Goal: Task Accomplishment & Management: Use online tool/utility

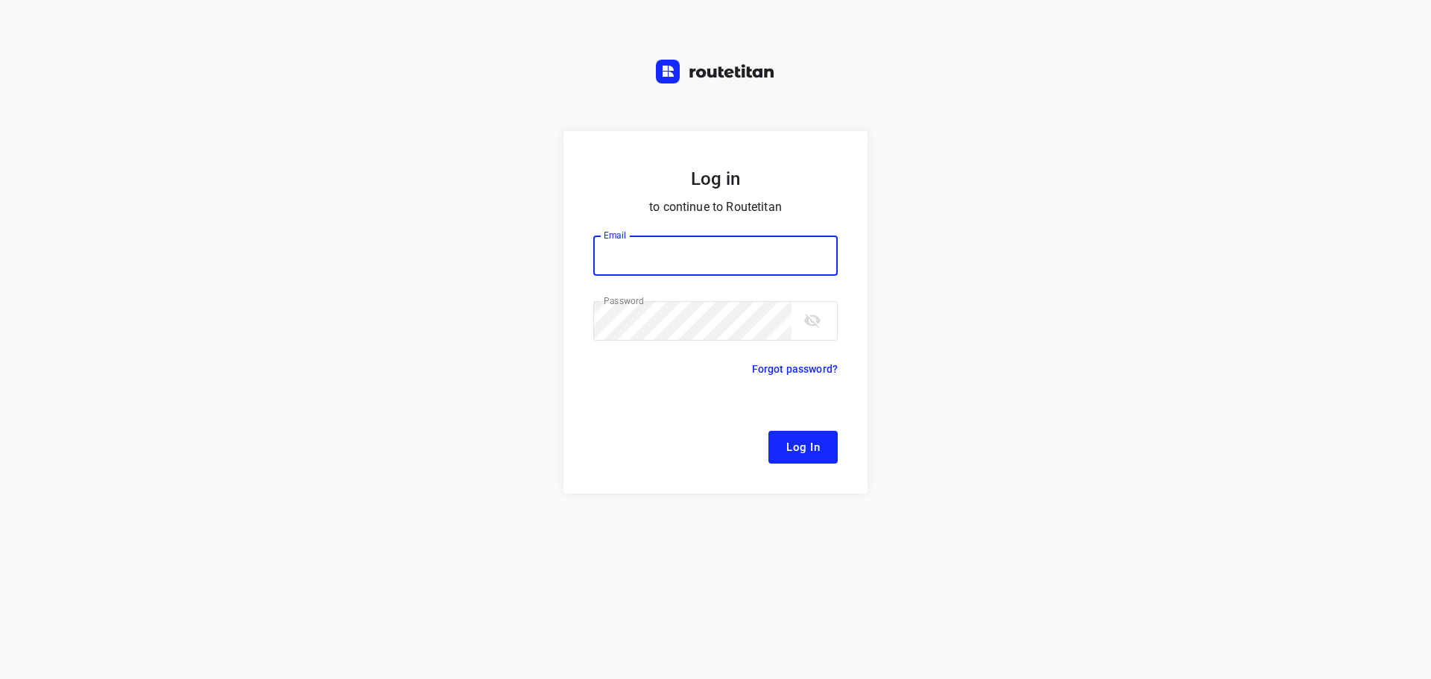
type input "[EMAIL_ADDRESS][DOMAIN_NAME]"
click at [819, 448] on span "Log In" at bounding box center [803, 447] width 34 height 19
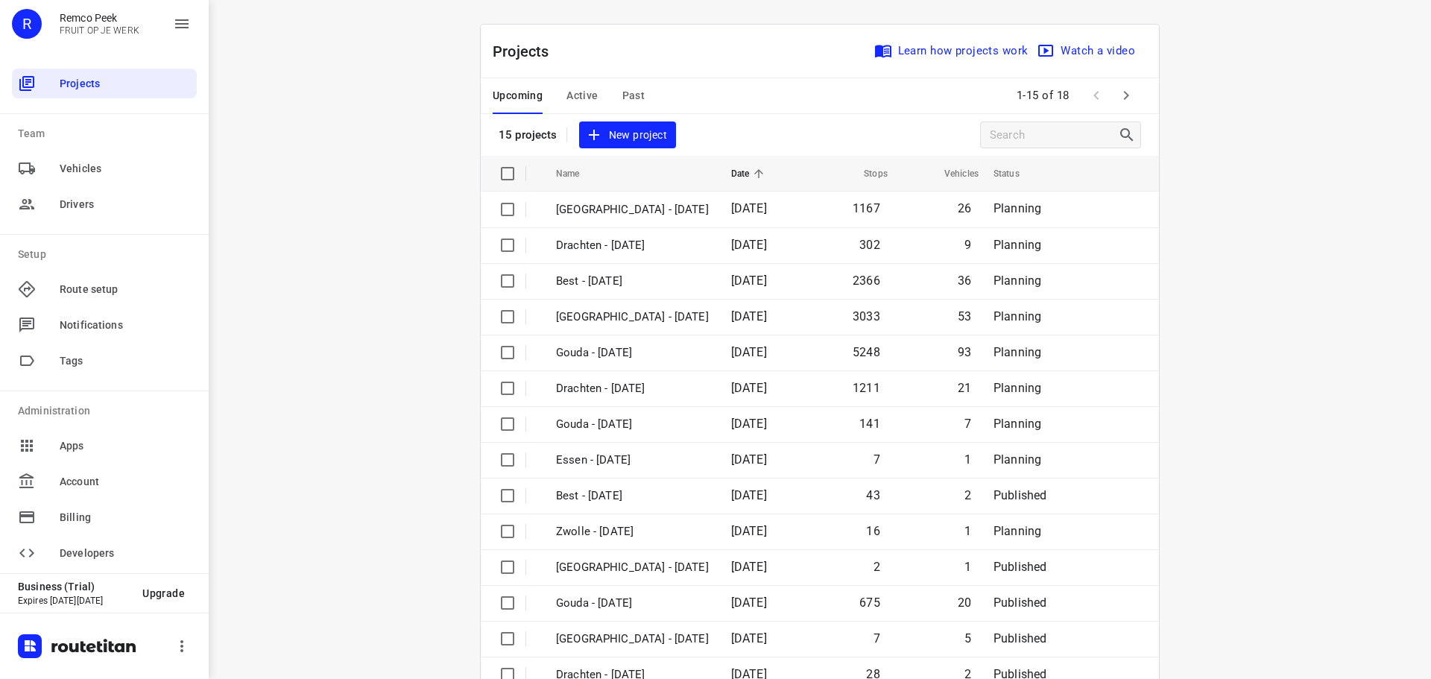
click at [572, 89] on span "Active" at bounding box center [582, 95] width 31 height 19
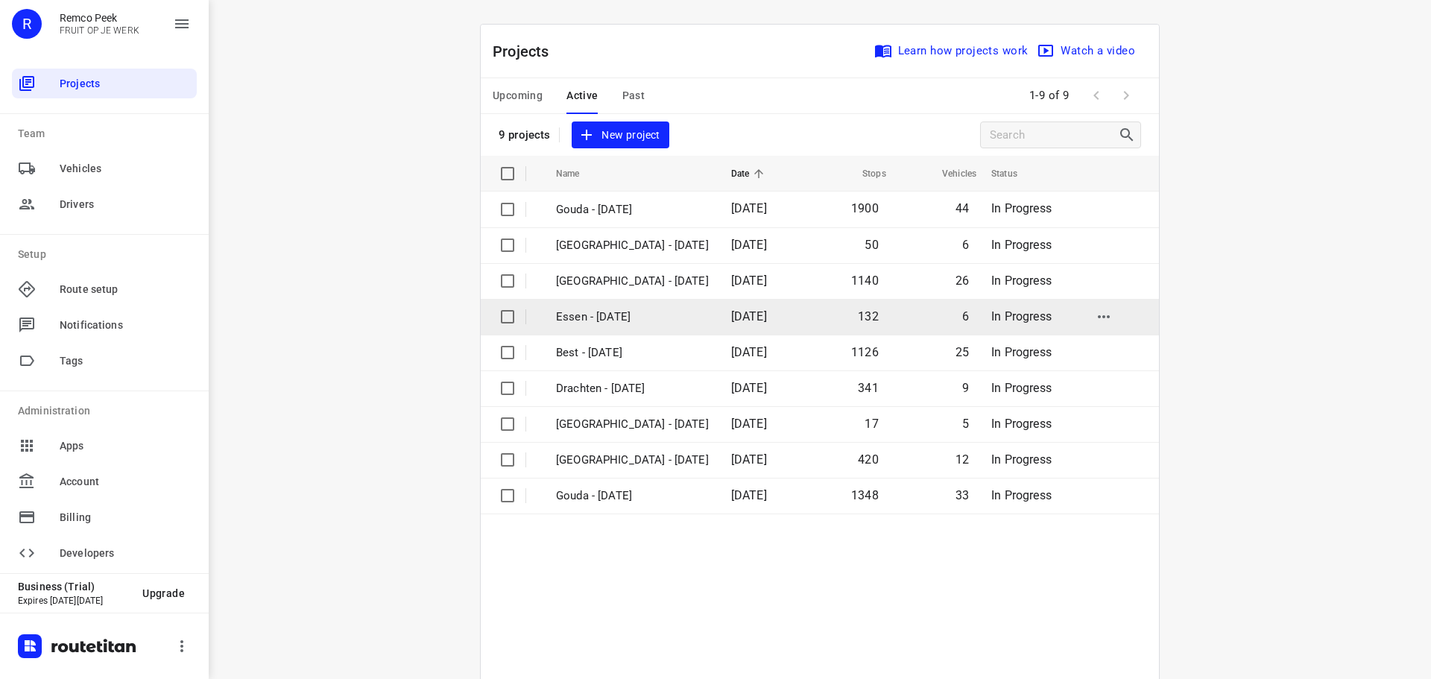
click at [596, 315] on p "Essen - [DATE]" at bounding box center [632, 317] width 153 height 17
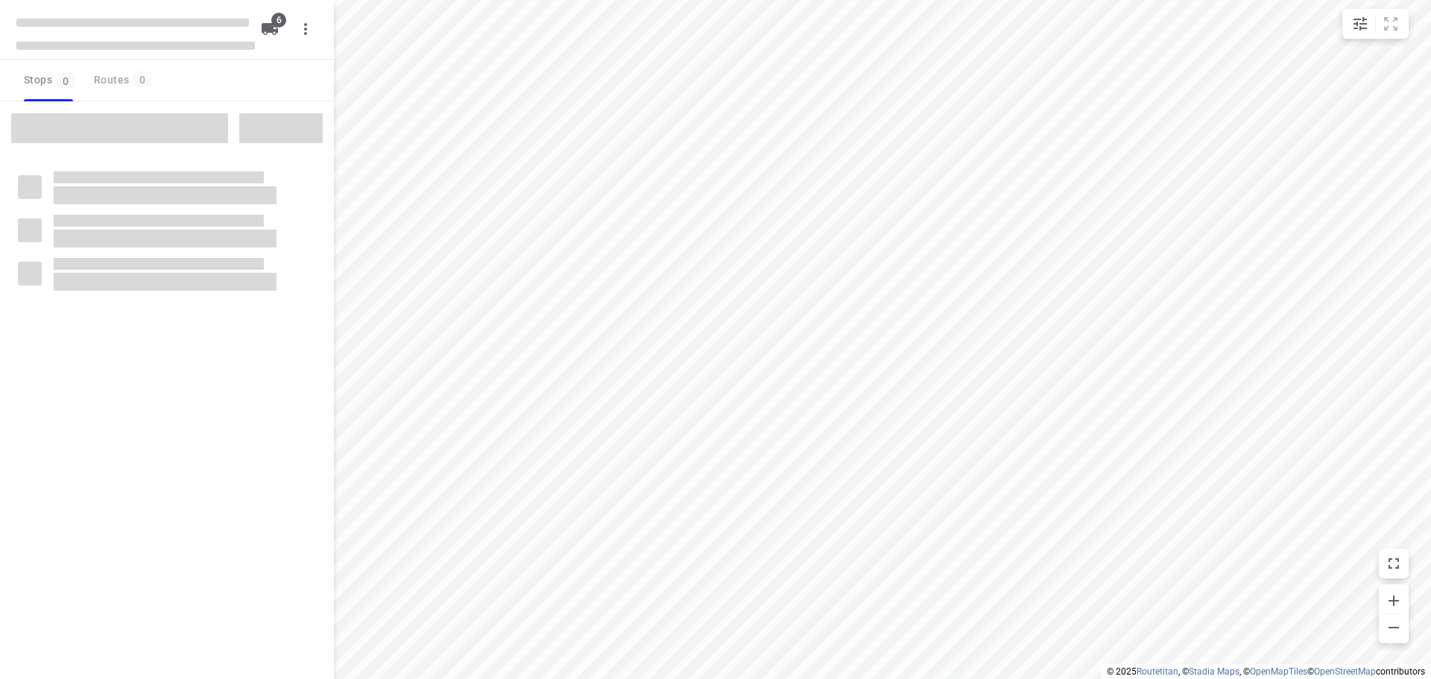
checkbox input "true"
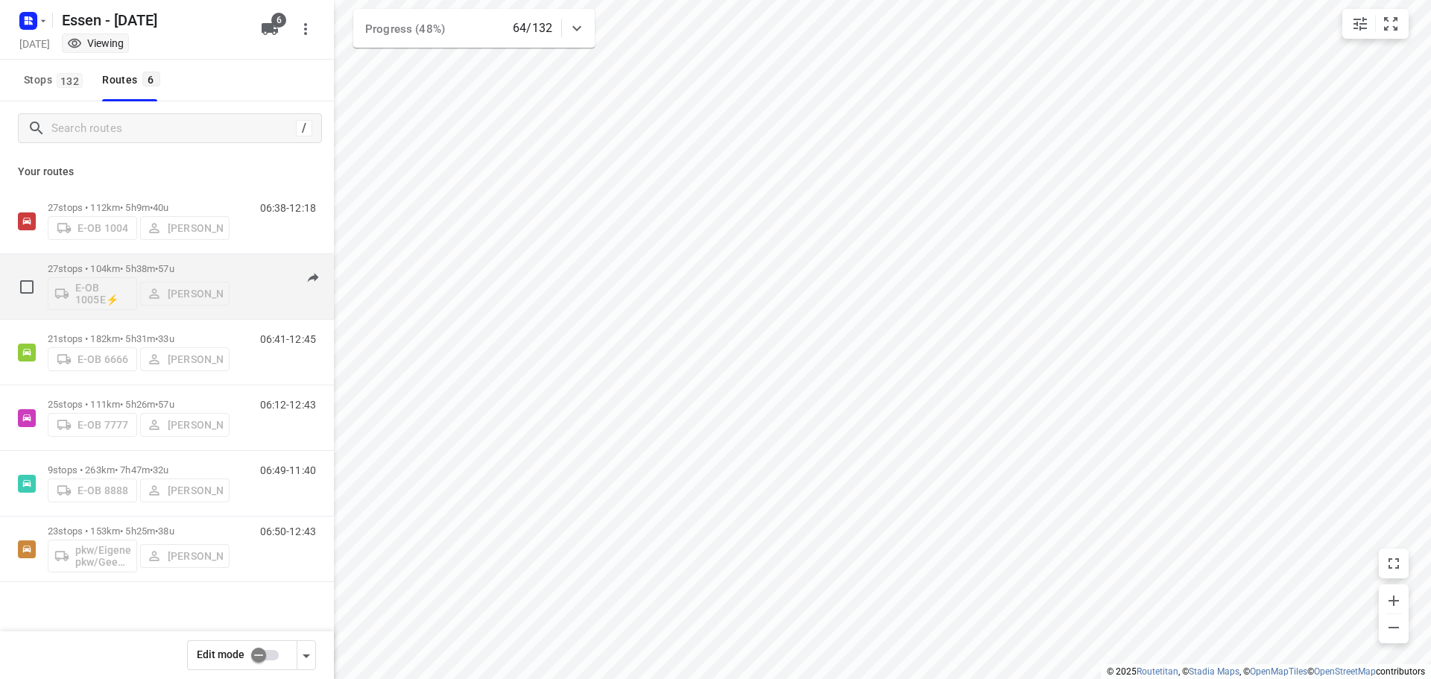
click at [129, 271] on p "27 stops • 104km • 5h38m • 57u" at bounding box center [139, 268] width 182 height 11
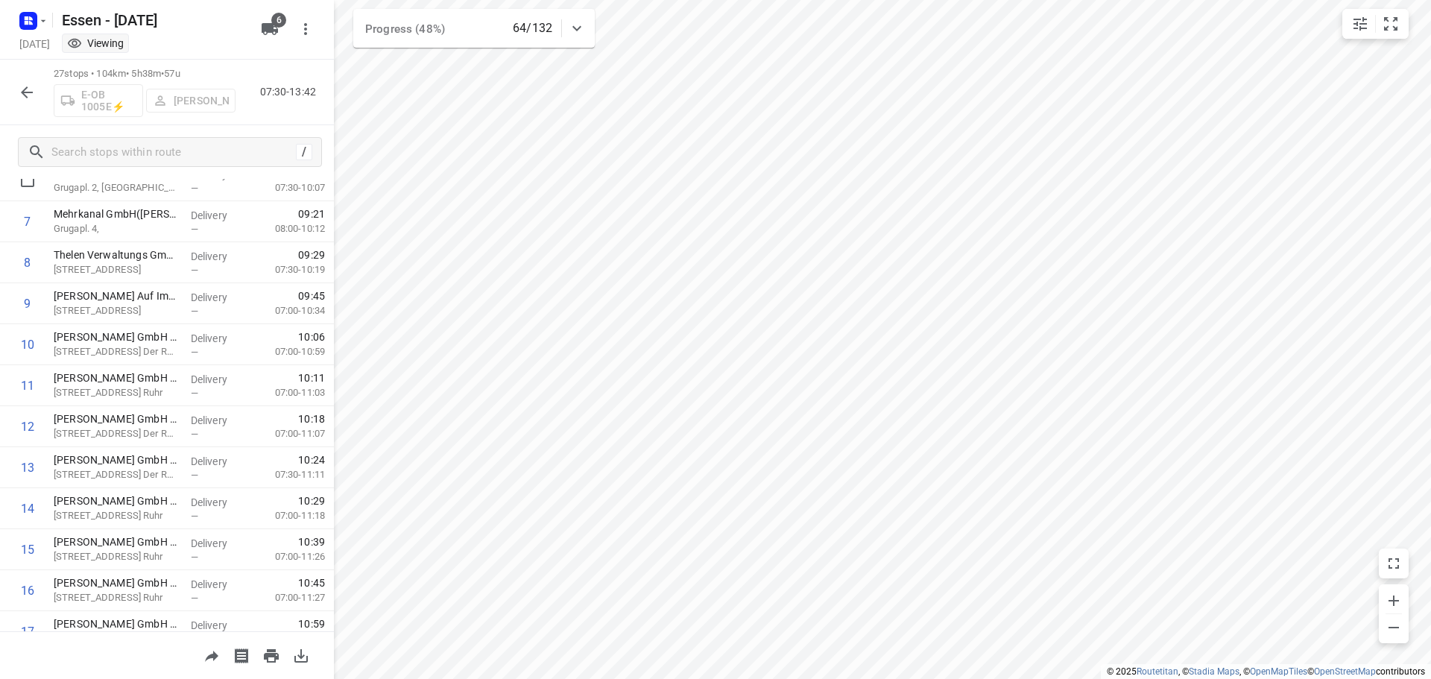
scroll to position [224, 0]
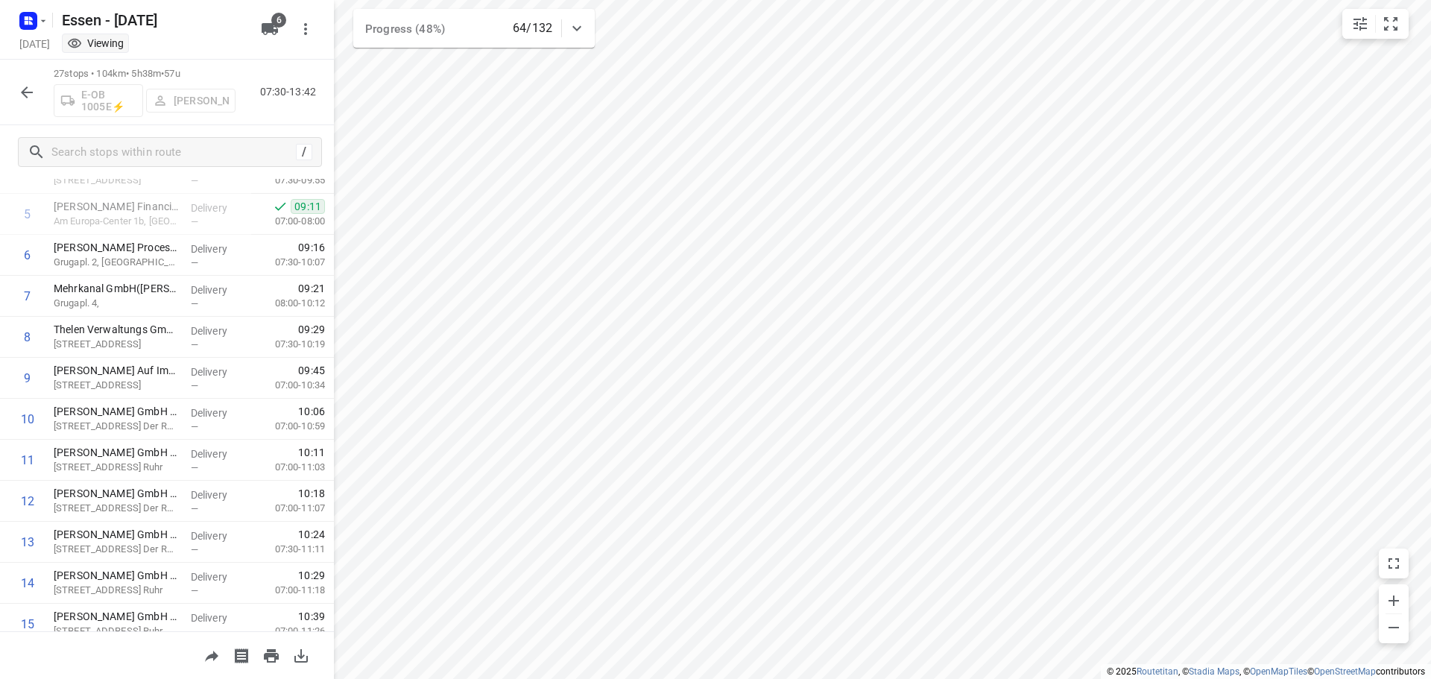
click at [27, 89] on icon "button" at bounding box center [27, 92] width 18 height 18
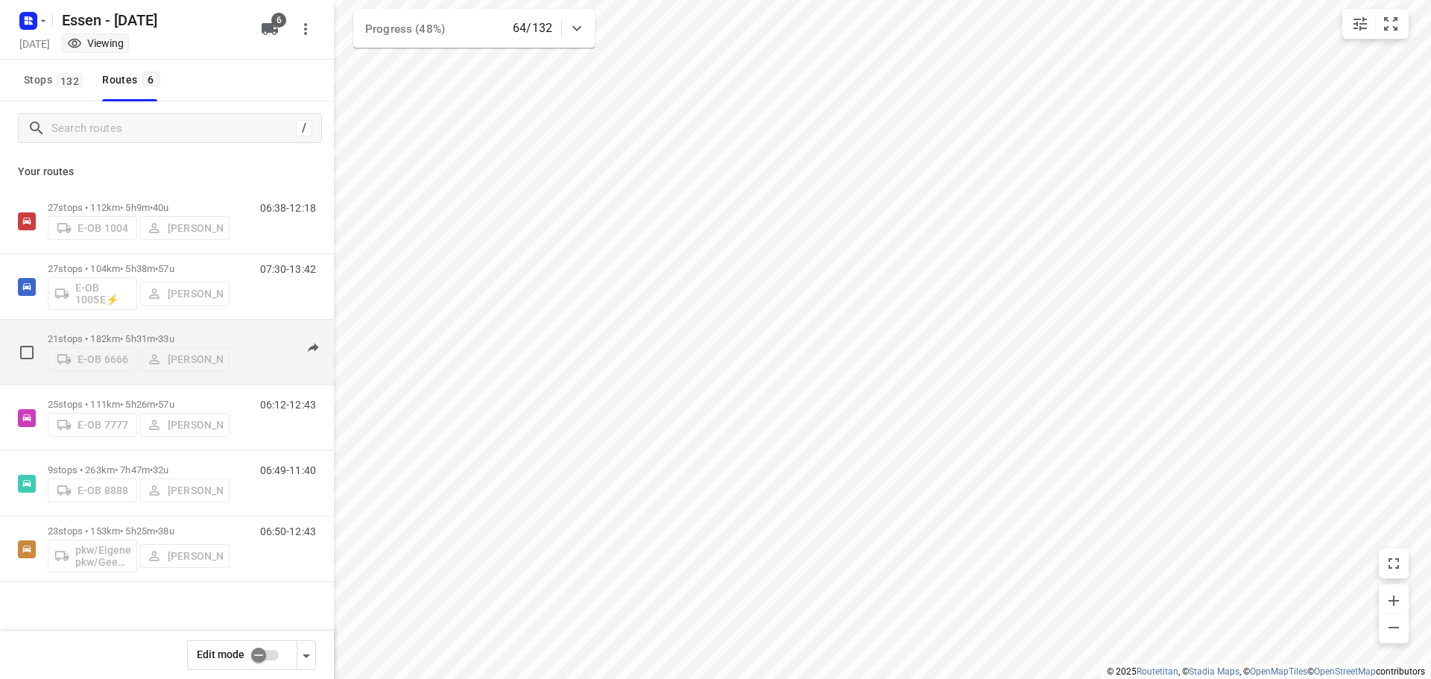
click at [126, 333] on p "21 stops • 182km • 5h31m • 33u" at bounding box center [139, 338] width 182 height 11
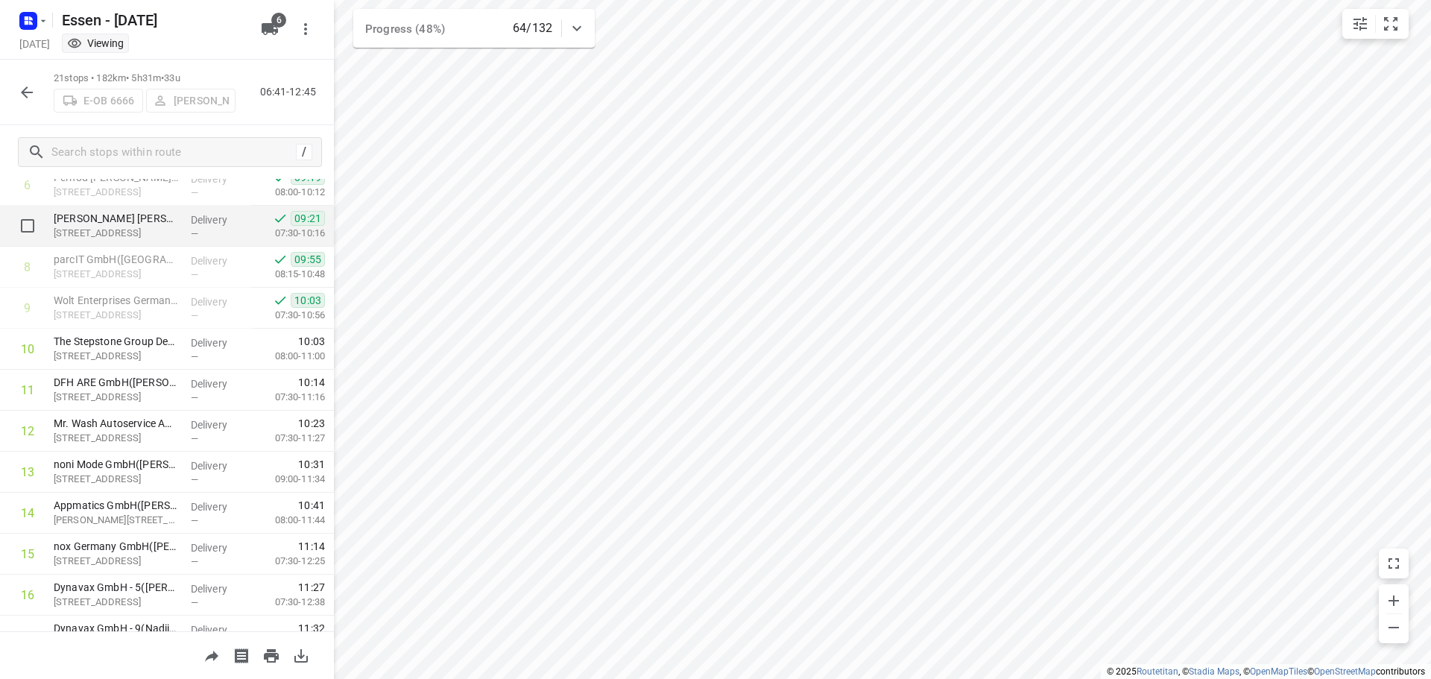
scroll to position [373, 0]
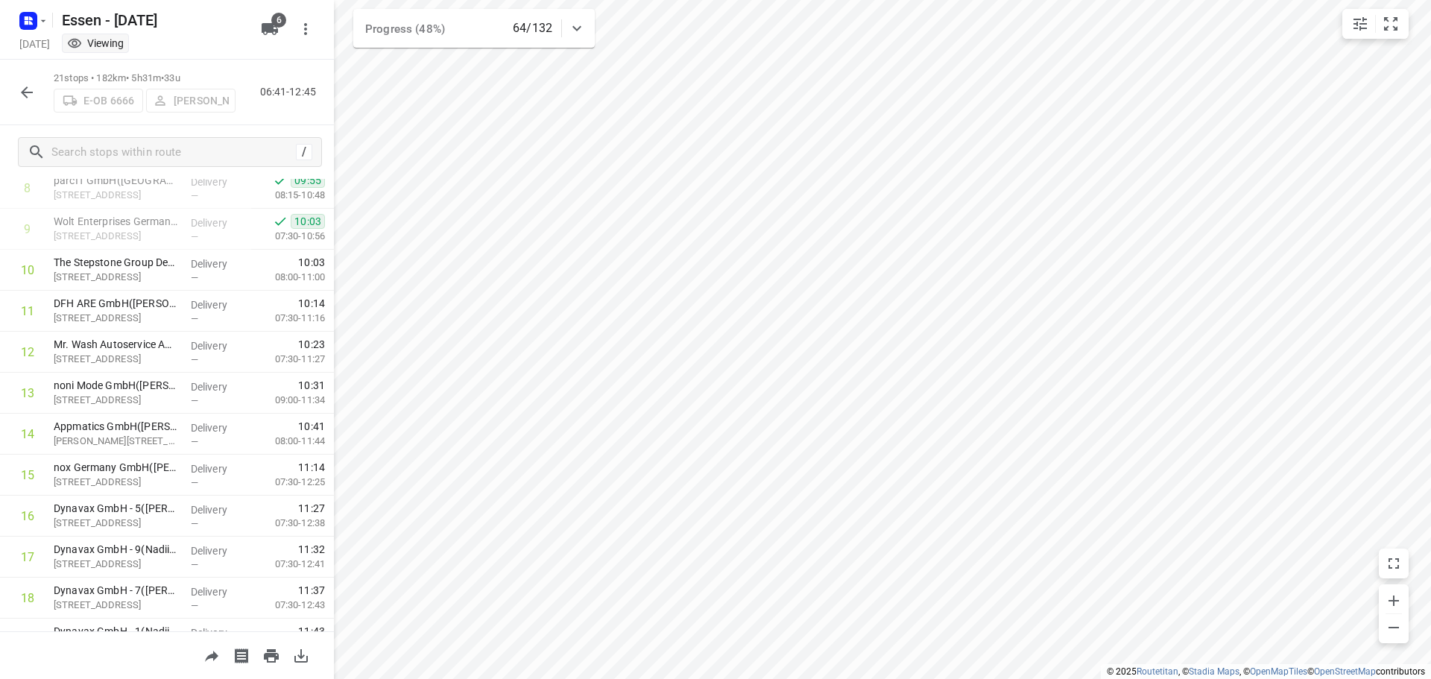
click at [23, 93] on icon "button" at bounding box center [27, 92] width 12 height 12
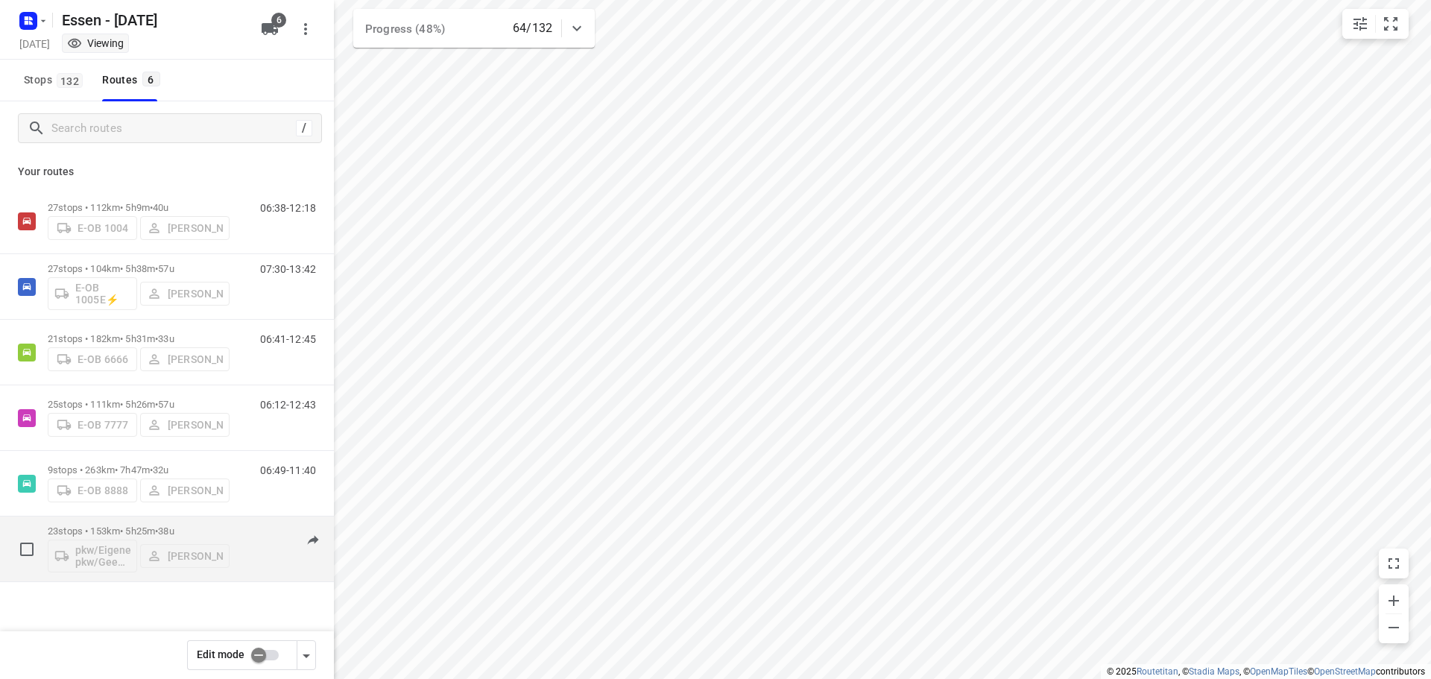
click at [124, 529] on p "23 stops • 153km • 5h25m • 38u" at bounding box center [139, 531] width 182 height 11
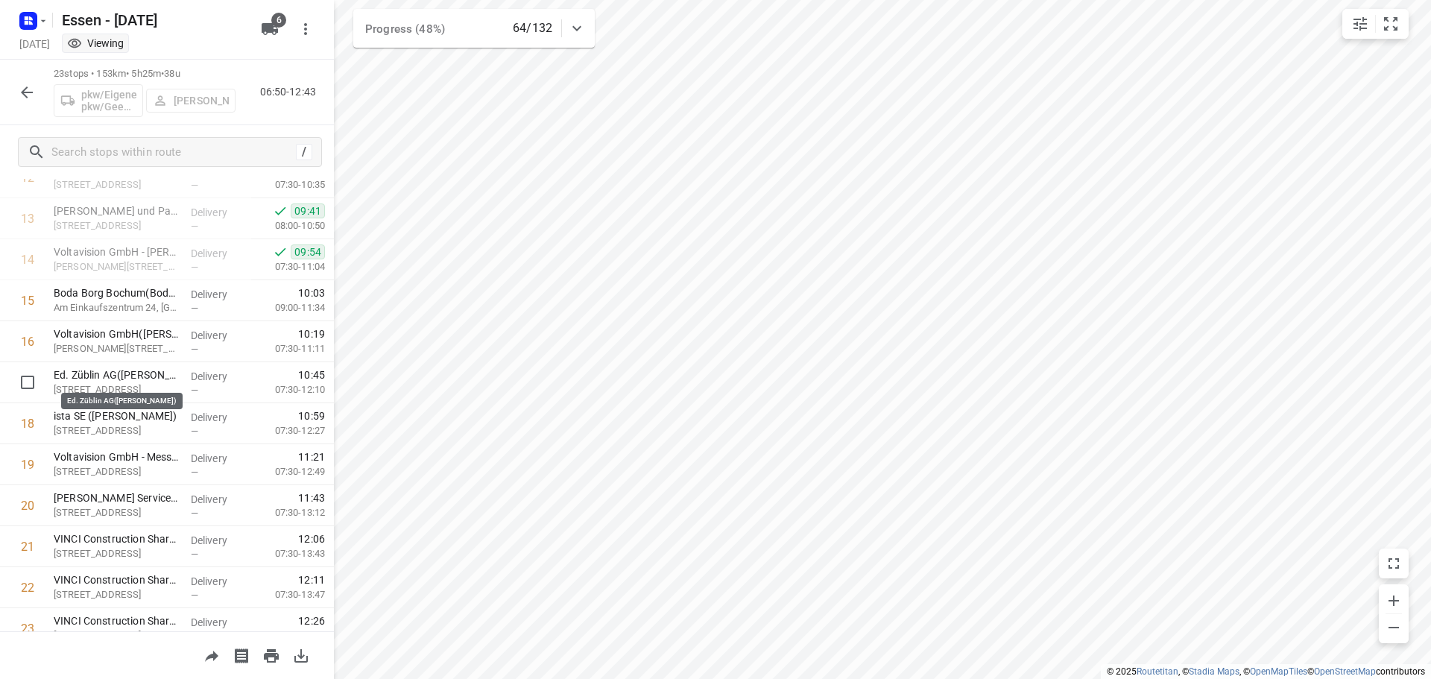
scroll to position [522, 0]
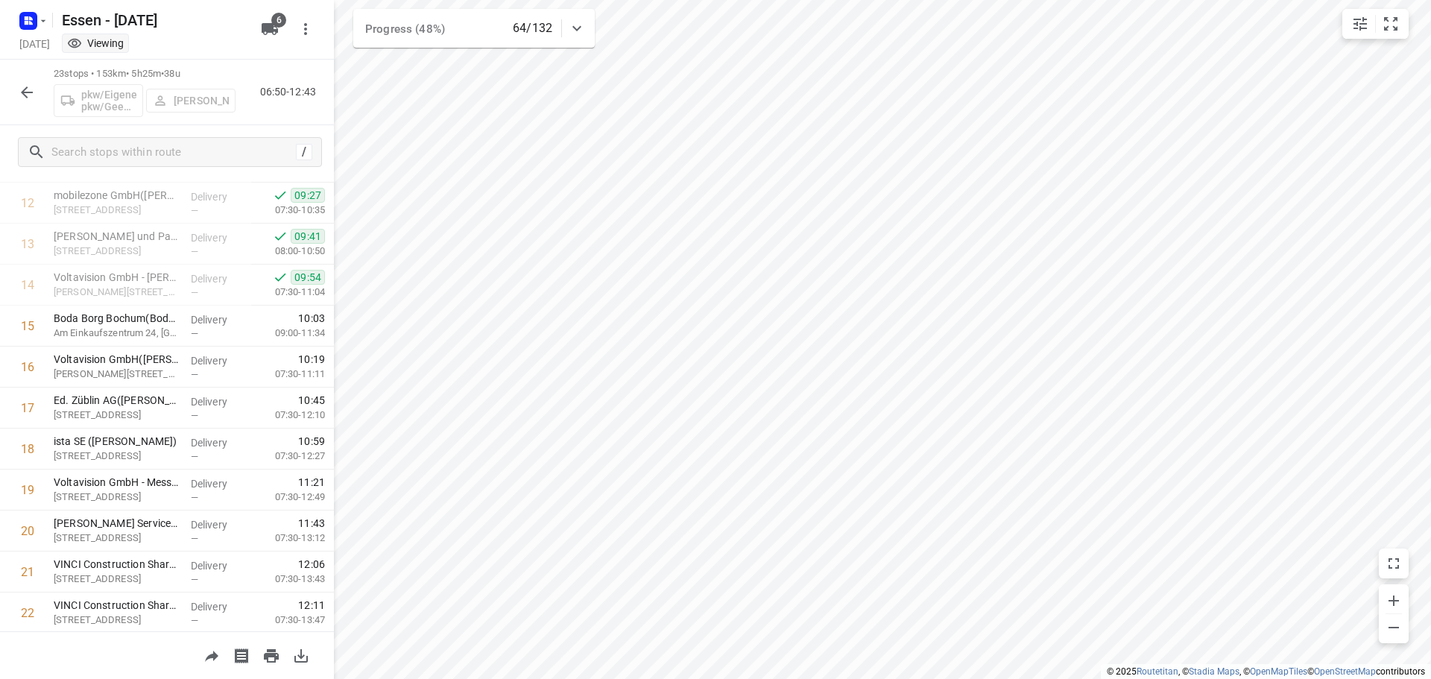
click at [22, 92] on icon "button" at bounding box center [27, 92] width 12 height 12
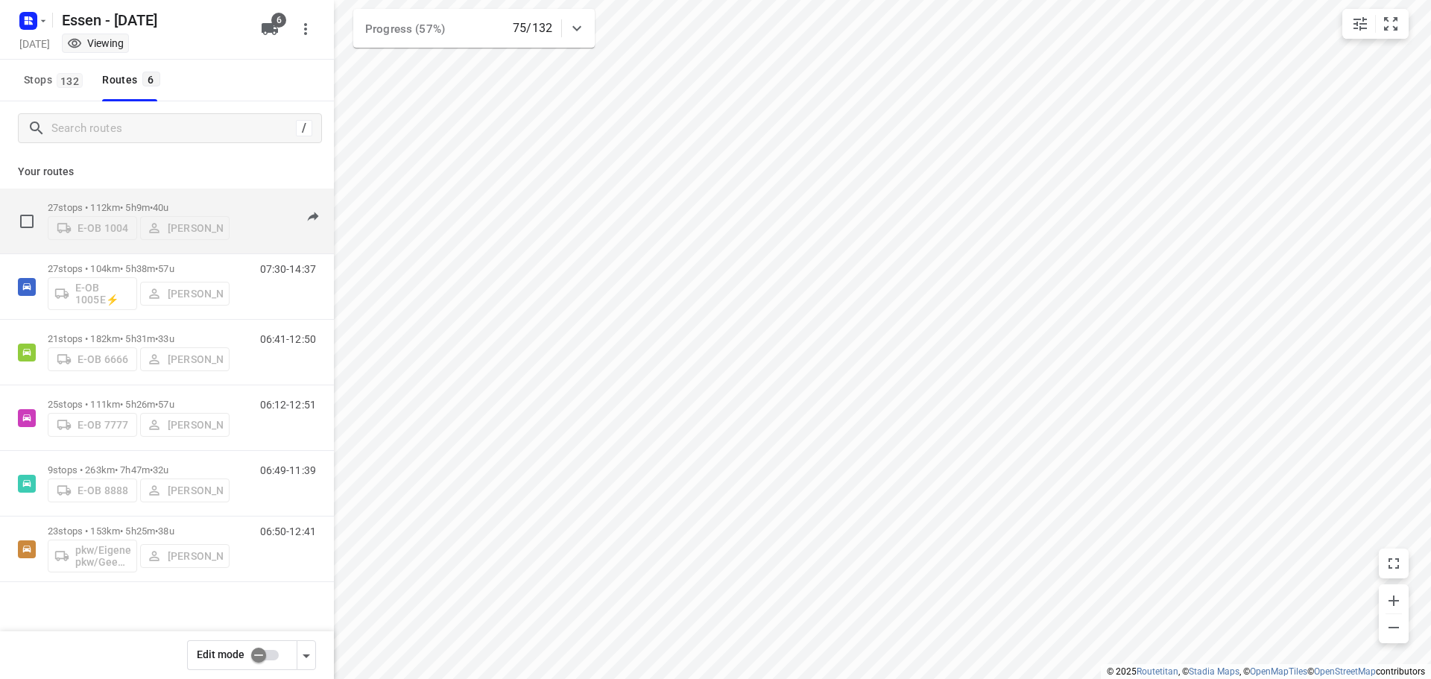
click at [124, 204] on p "27 stops • 112km • 5h9m • 40u" at bounding box center [139, 207] width 182 height 11
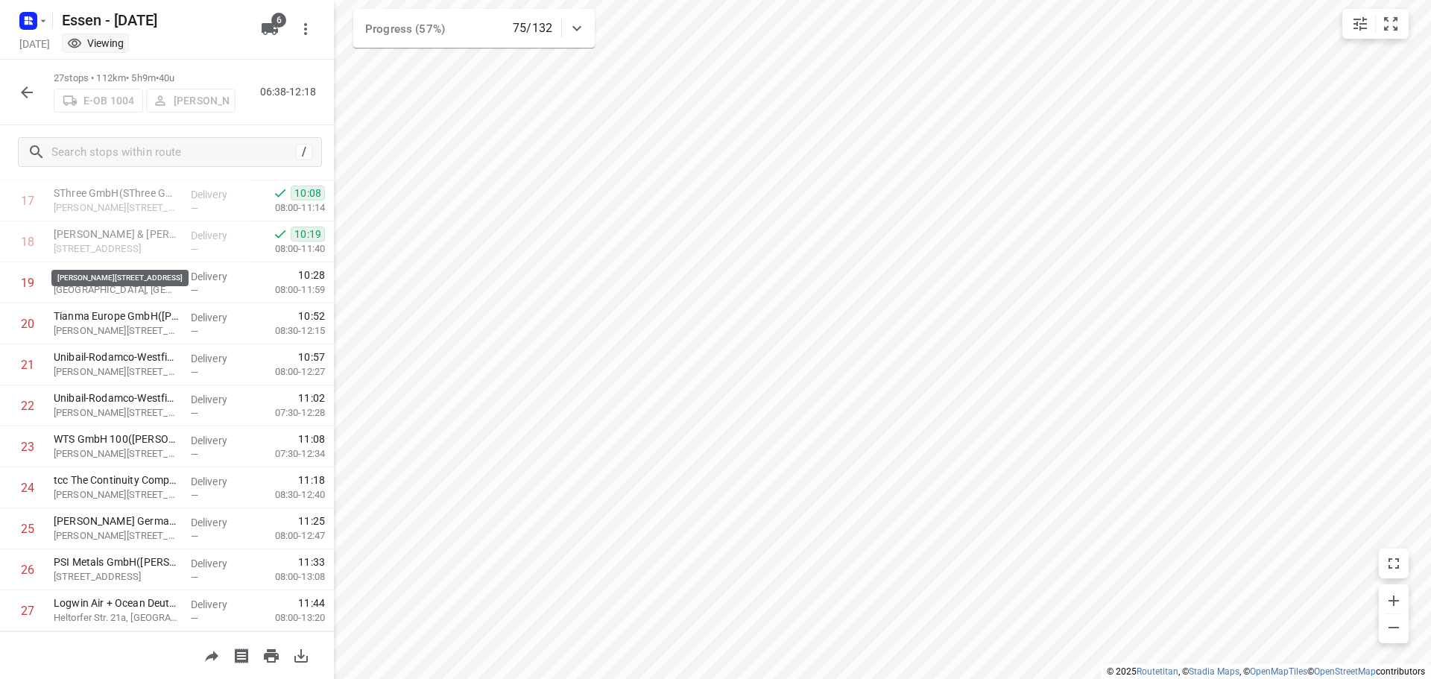
scroll to position [745, 0]
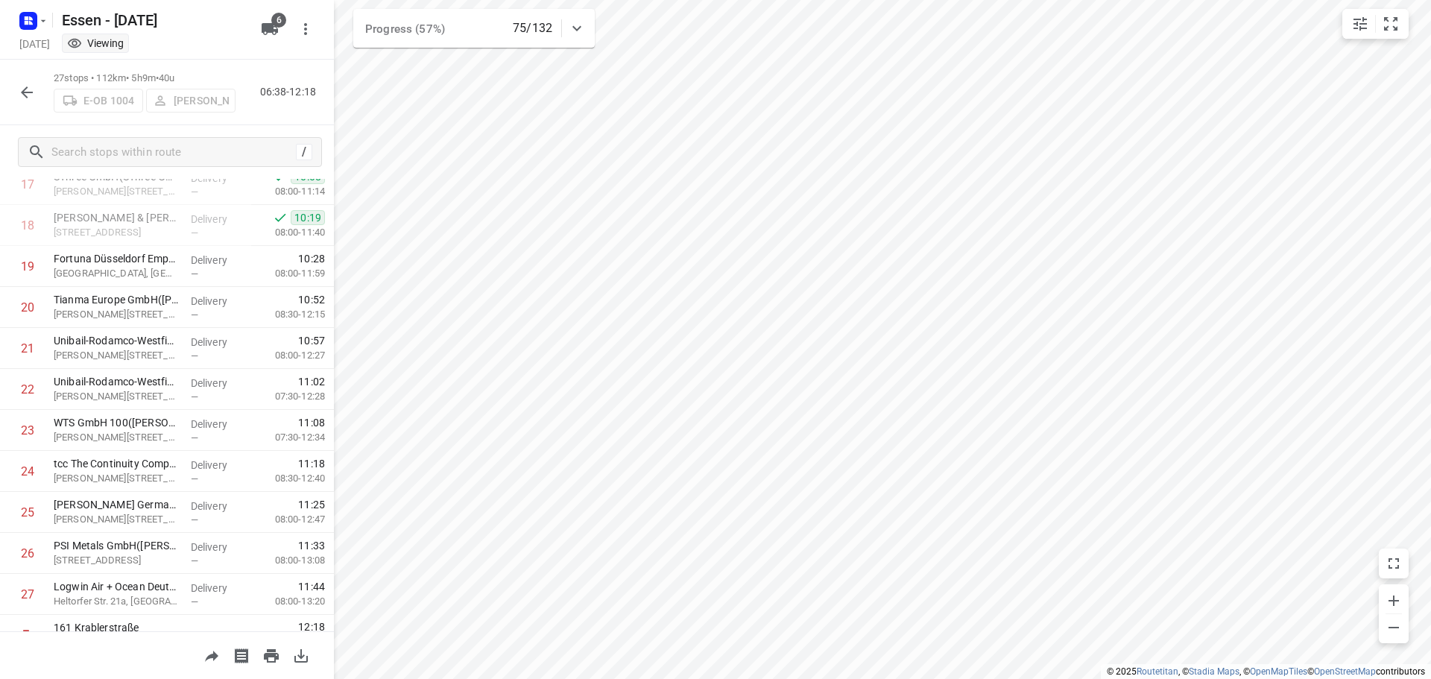
click at [23, 90] on icon "button" at bounding box center [27, 92] width 12 height 12
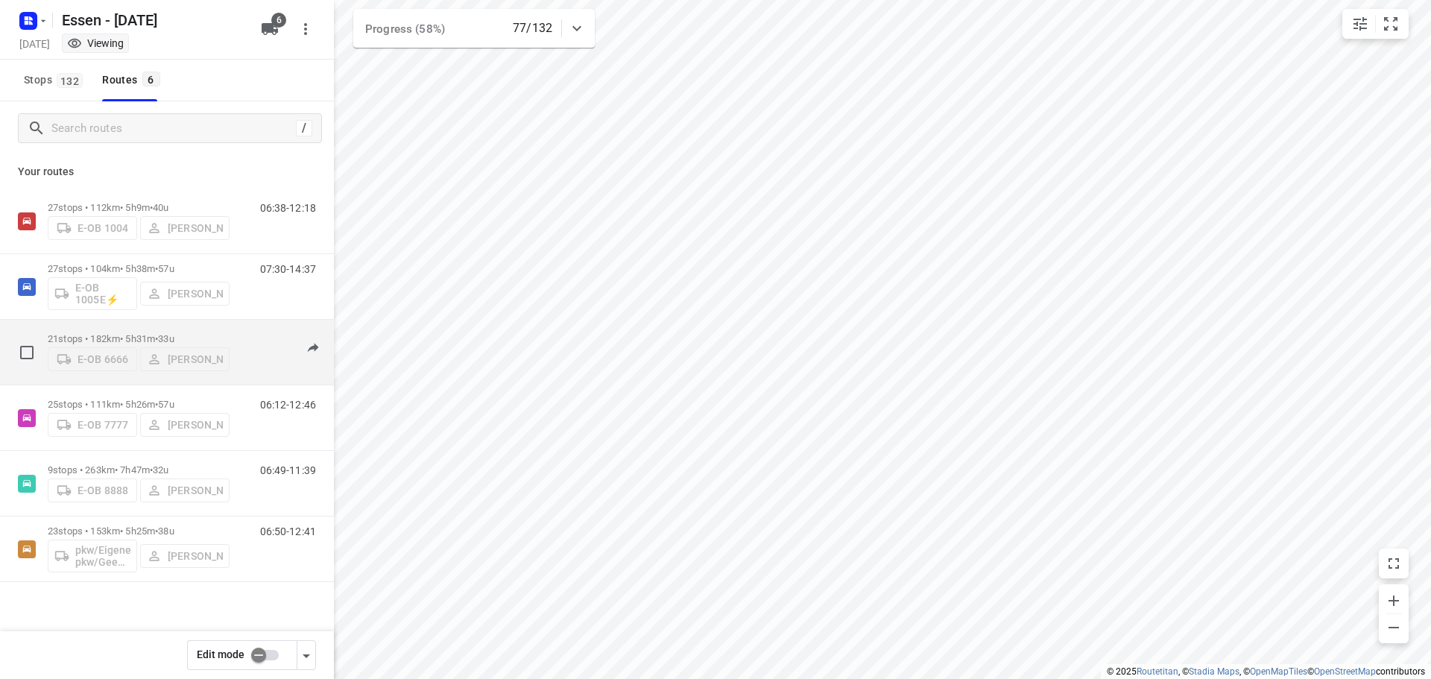
click at [143, 333] on p "21 stops • 182km • 5h31m • 33u" at bounding box center [139, 338] width 182 height 11
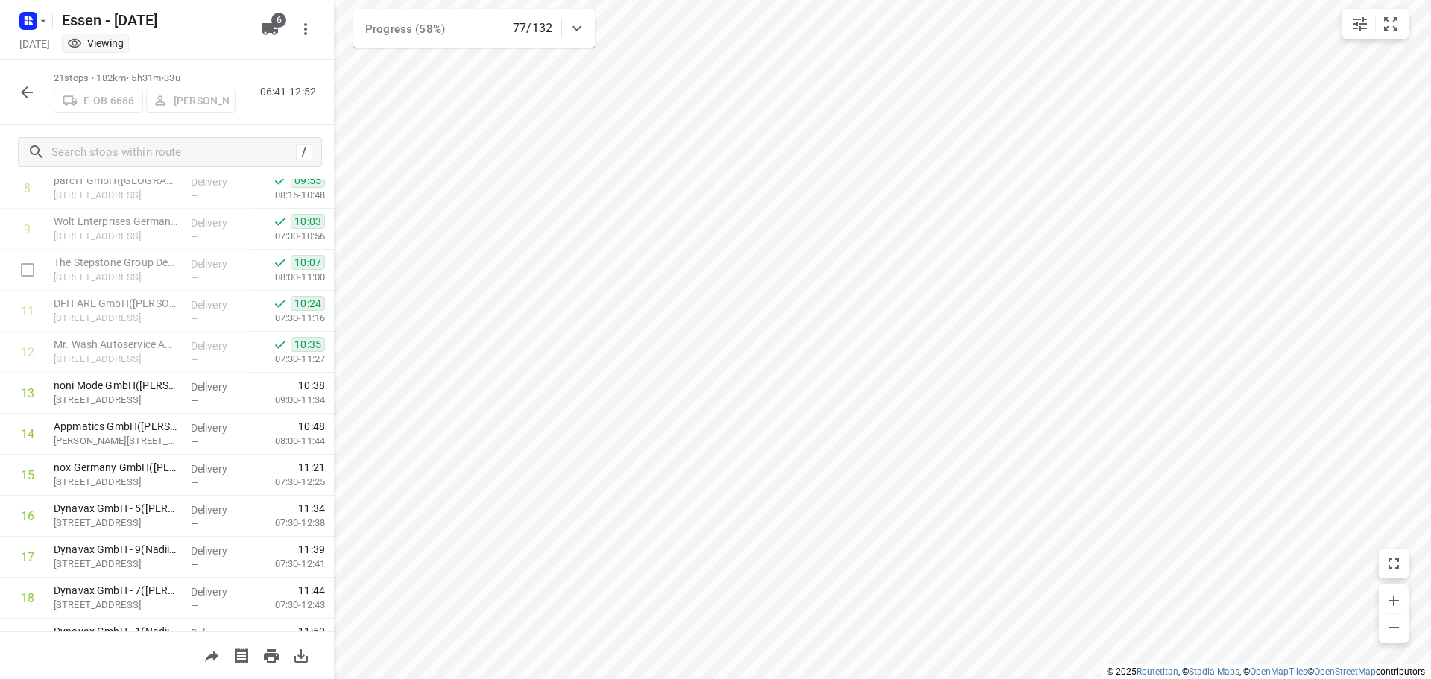
scroll to position [447, 0]
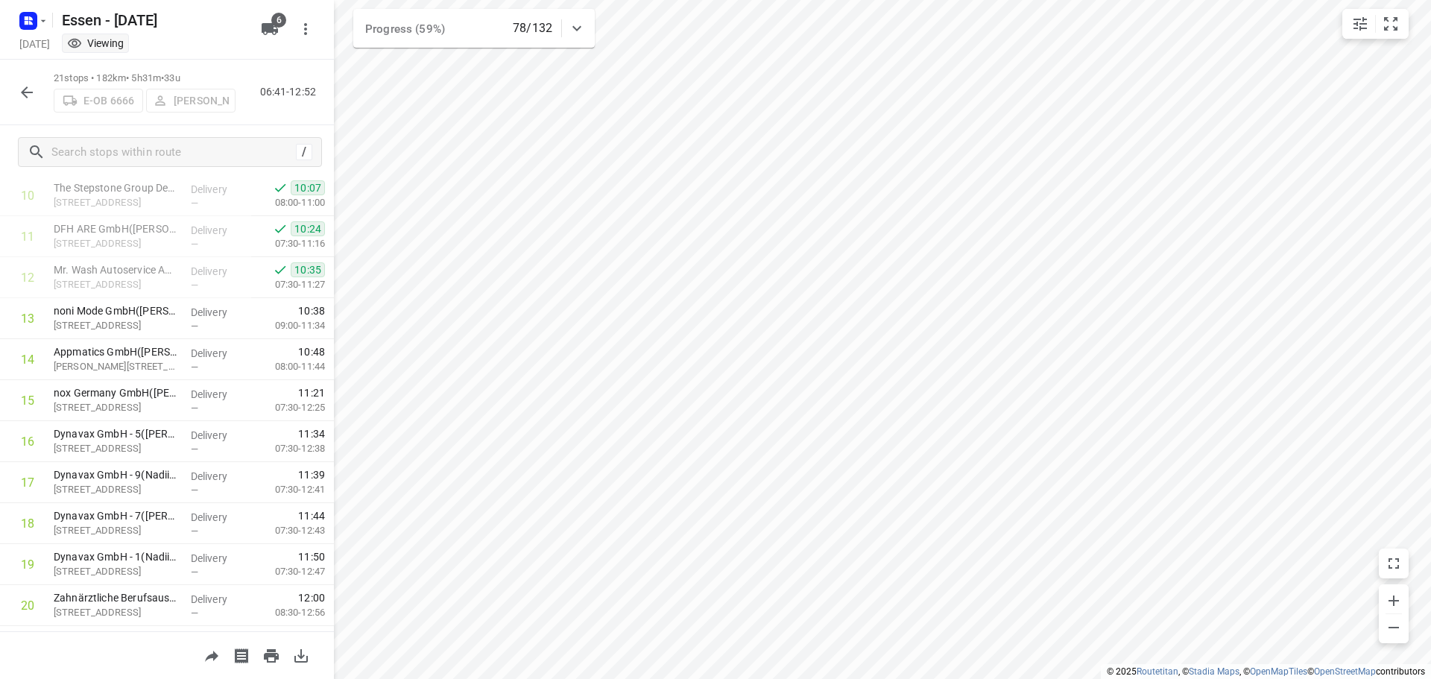
click at [20, 88] on icon "button" at bounding box center [27, 92] width 18 height 18
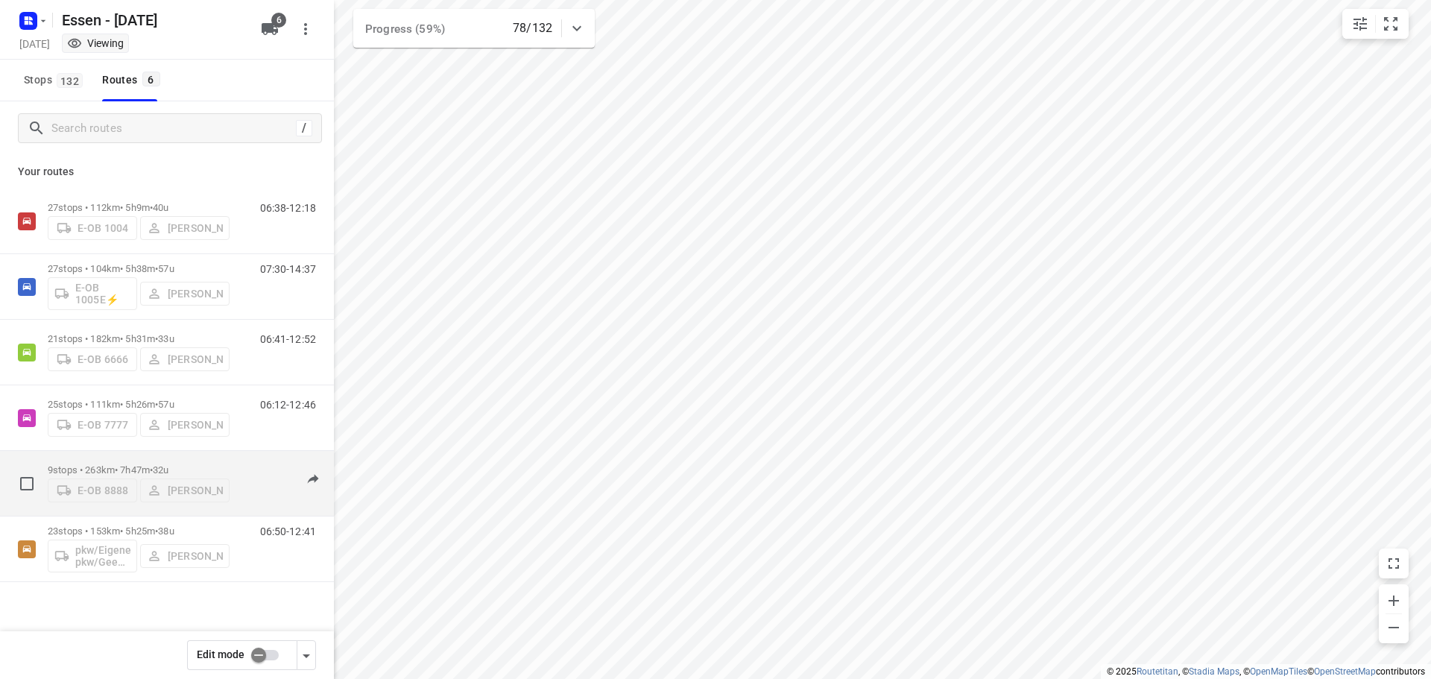
click at [122, 470] on p "9 stops • 263km • 7h47m • 32u" at bounding box center [139, 469] width 182 height 11
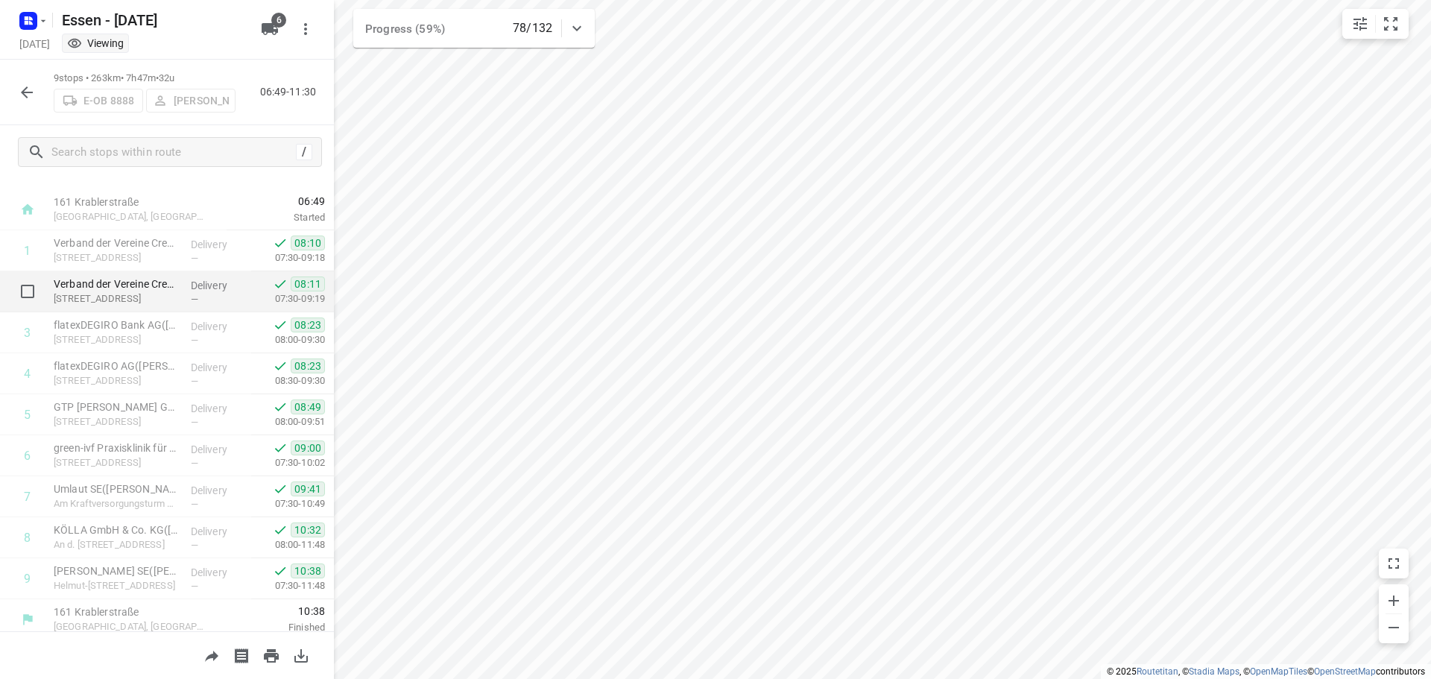
scroll to position [32, 0]
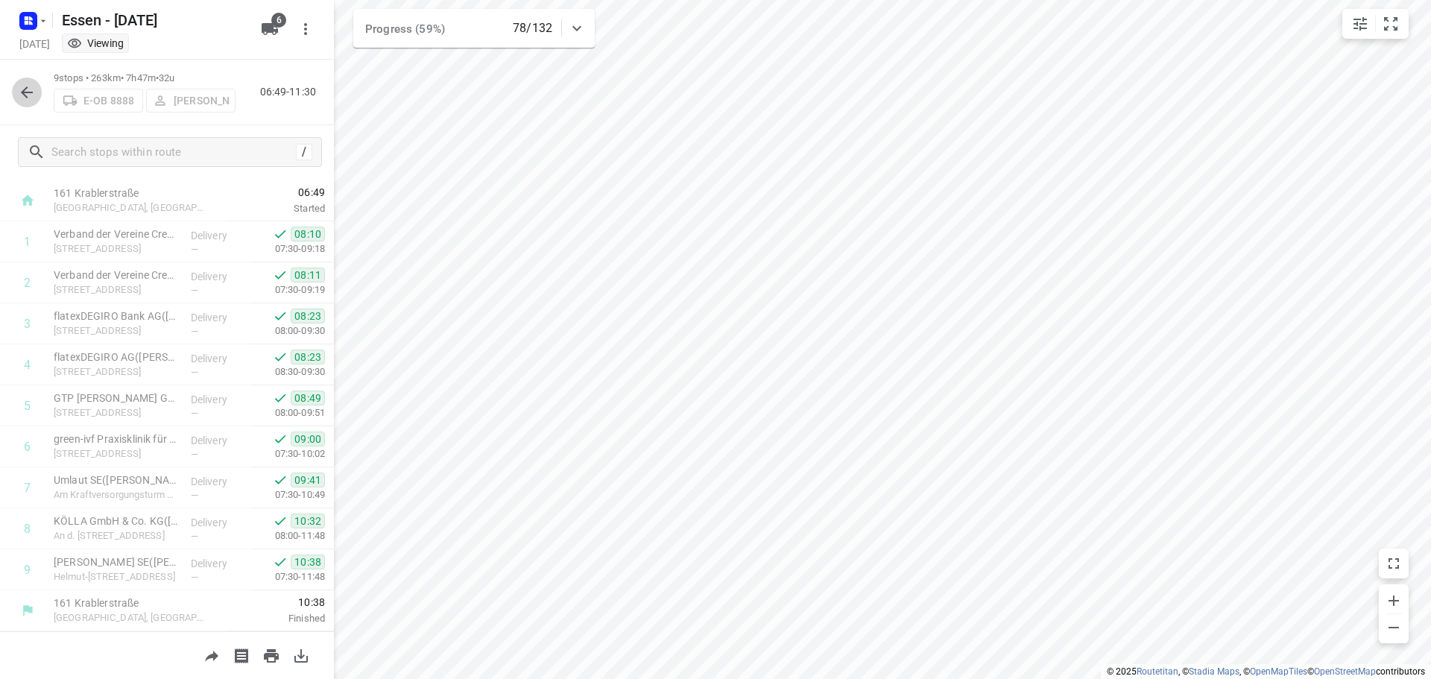
click at [30, 90] on icon "button" at bounding box center [27, 92] width 18 height 18
